Goal: Use online tool/utility: Utilize a website feature to perform a specific function

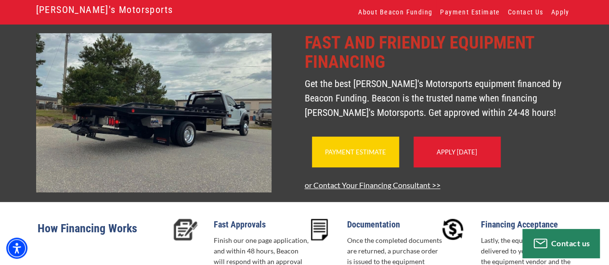
scroll to position [51, 0]
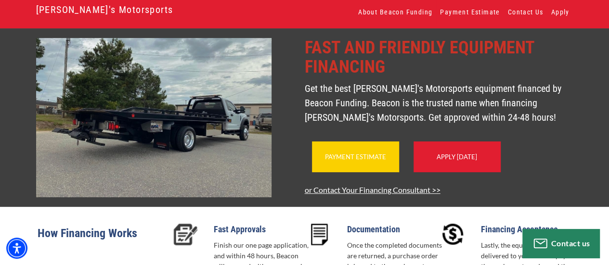
click at [369, 159] on div "Payment Estimate" at bounding box center [355, 157] width 87 height 31
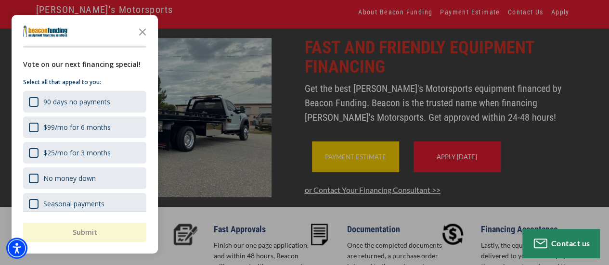
click at [368, 164] on div at bounding box center [304, 132] width 609 height 265
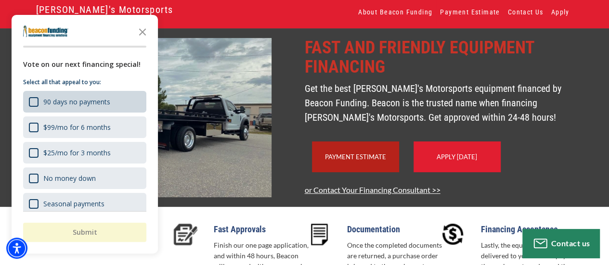
click at [118, 103] on div "90 days no payments" at bounding box center [84, 102] width 123 height 22
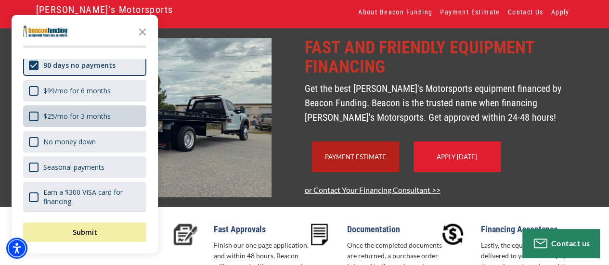
scroll to position [37, 0]
click at [103, 148] on div "No money down" at bounding box center [84, 142] width 123 height 22
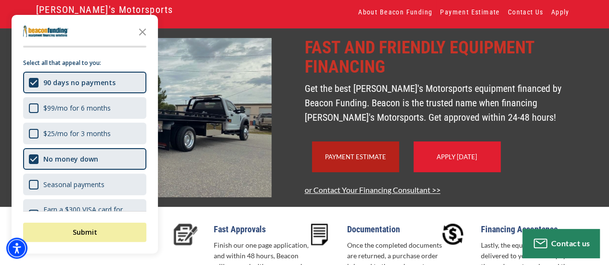
scroll to position [18, 0]
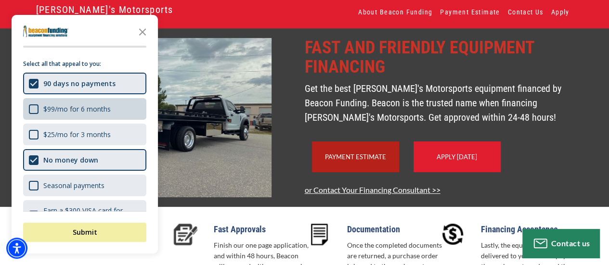
click at [103, 104] on div "$99/mo for 6 months" at bounding box center [76, 108] width 67 height 9
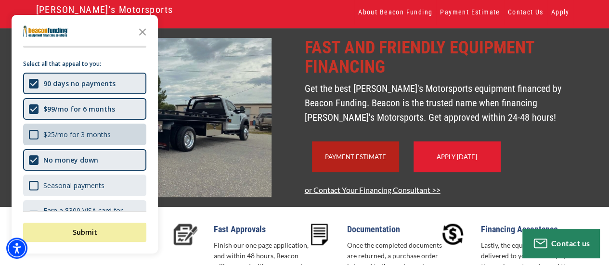
click at [95, 135] on div "$25/mo for 3 months" at bounding box center [76, 134] width 67 height 9
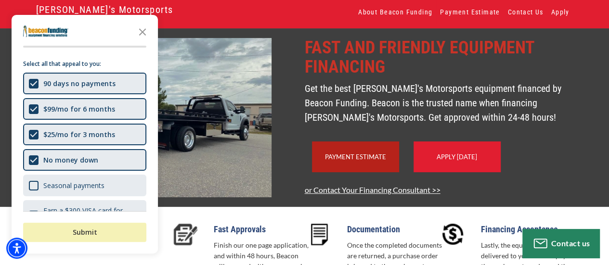
click at [104, 230] on button "Submit" at bounding box center [84, 232] width 123 height 19
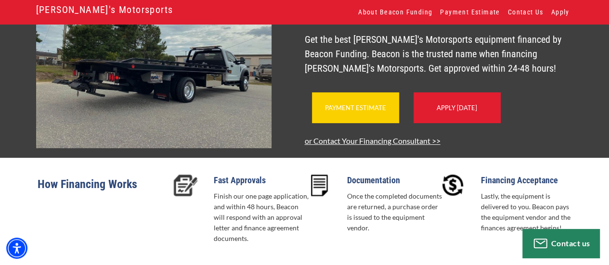
scroll to position [70, 0]
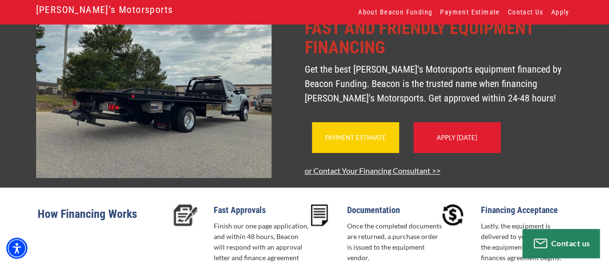
click at [348, 142] on link "Payment Estimate" at bounding box center [355, 138] width 61 height 8
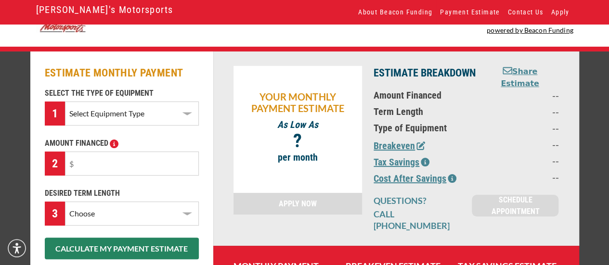
scroll to position [31, 0]
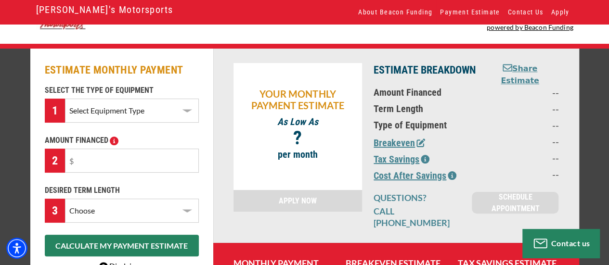
click at [164, 102] on select "Select Equipment Type Backhoe Boom/Bucket Truck Chipper Commercial Mower Crane …" at bounding box center [131, 111] width 133 height 24
select select "5"
click at [65, 99] on select "Select Equipment Type Backhoe Boom/Bucket Truck Chipper Commercial Mower Crane …" at bounding box center [131, 111] width 133 height 24
click at [100, 162] on input "text" at bounding box center [131, 161] width 133 height 24
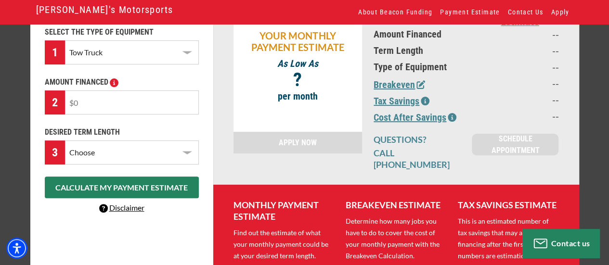
scroll to position [90, 0]
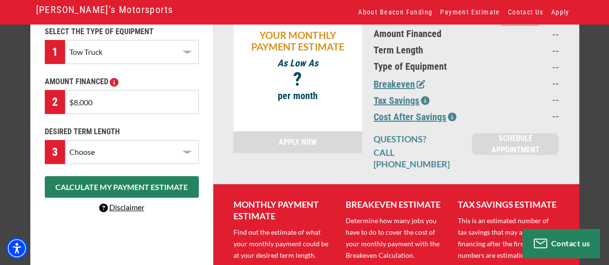
type input "$80,000"
click at [111, 148] on select "Choose 36 Months 48 Months 60 Months" at bounding box center [131, 152] width 133 height 24
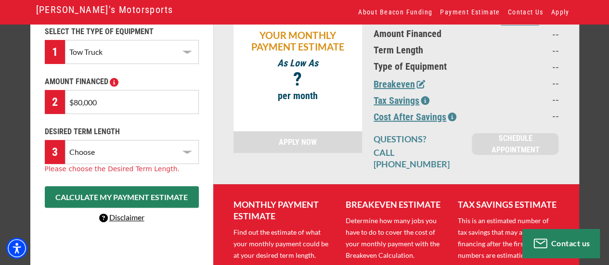
select select "60"
click at [65, 140] on select "Choose 36 Months 48 Months 60 Months" at bounding box center [131, 152] width 133 height 24
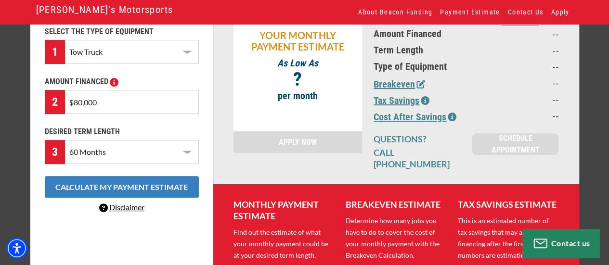
click at [115, 192] on button "CALCULATE MY PAYMENT ESTIMATE" at bounding box center [122, 187] width 154 height 22
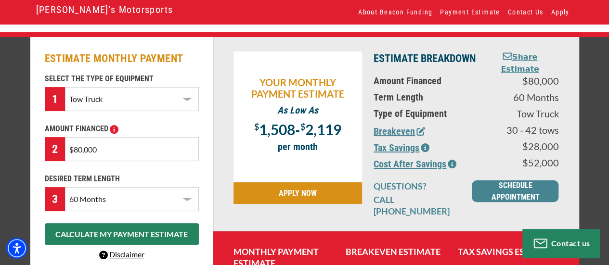
scroll to position [42, 0]
click at [418, 132] on icon "button" at bounding box center [421, 131] width 9 height 9
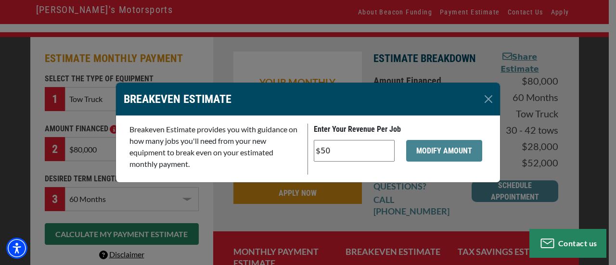
click at [352, 159] on input "$50" at bounding box center [354, 151] width 81 height 22
type input "$5"
type input "$75"
click at [431, 157] on button "MODIFY AMOUNT" at bounding box center [444, 151] width 76 height 22
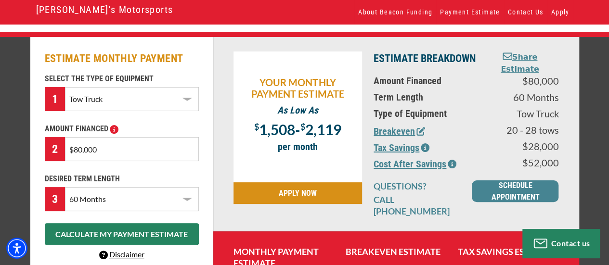
click at [436, 168] on button "Cost After Savings" at bounding box center [415, 164] width 83 height 14
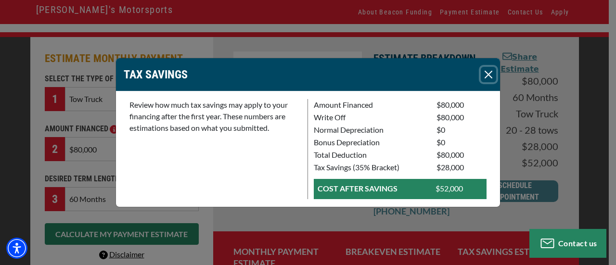
click at [494, 75] on button "Close" at bounding box center [488, 74] width 15 height 15
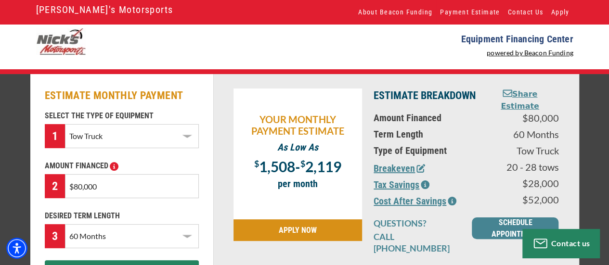
scroll to position [0, 0]
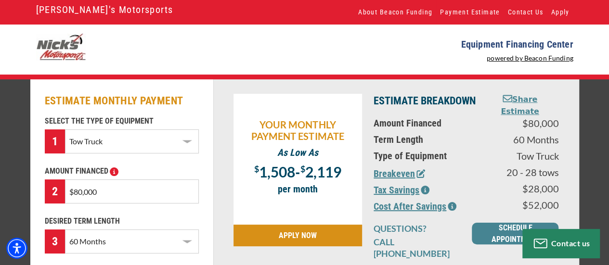
click at [101, 18] on div "[PERSON_NAME]'s Motorsports" at bounding box center [108, 12] width 145 height 24
click at [98, 11] on link "[PERSON_NAME]'s Motorsports" at bounding box center [104, 9] width 137 height 16
